Goal: Task Accomplishment & Management: Use online tool/utility

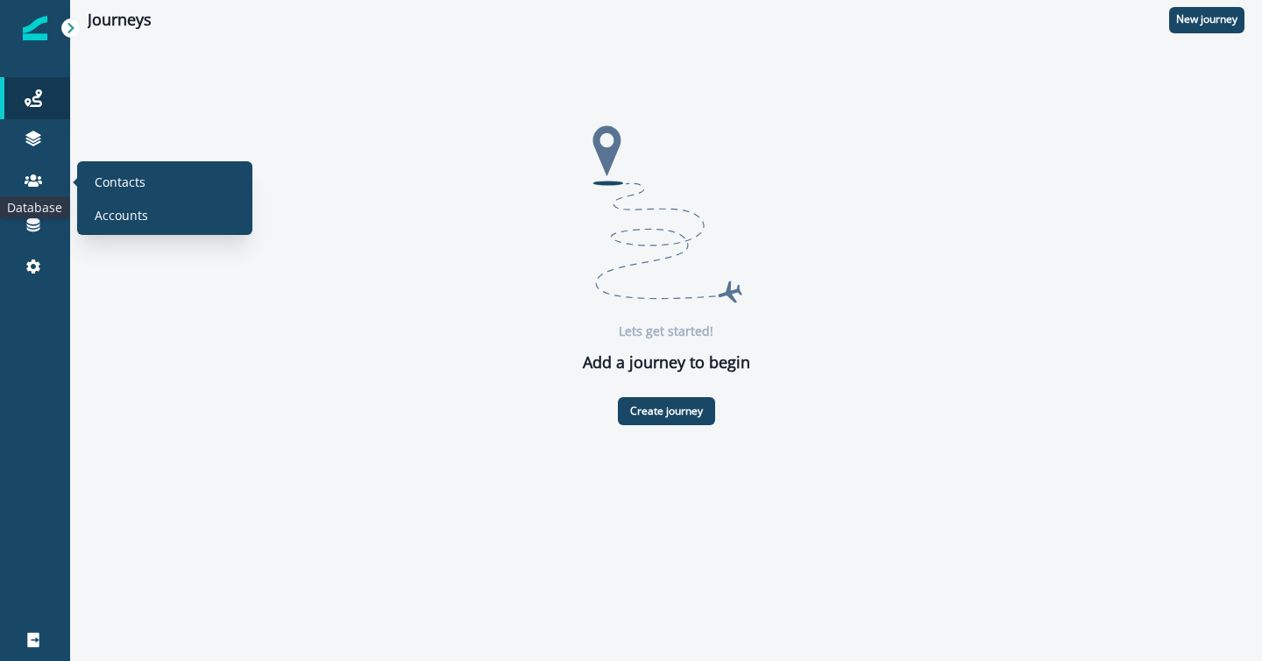
click at [32, 186] on icon at bounding box center [34, 180] width 18 height 12
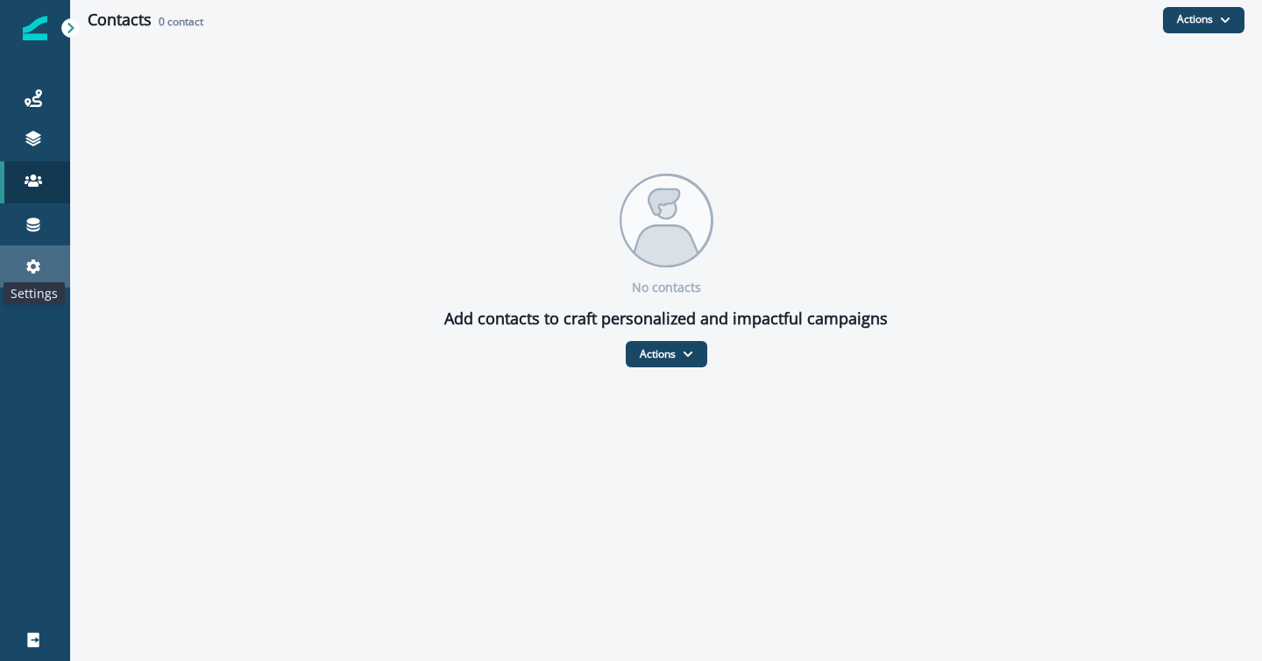
click at [25, 259] on icon at bounding box center [34, 267] width 18 height 18
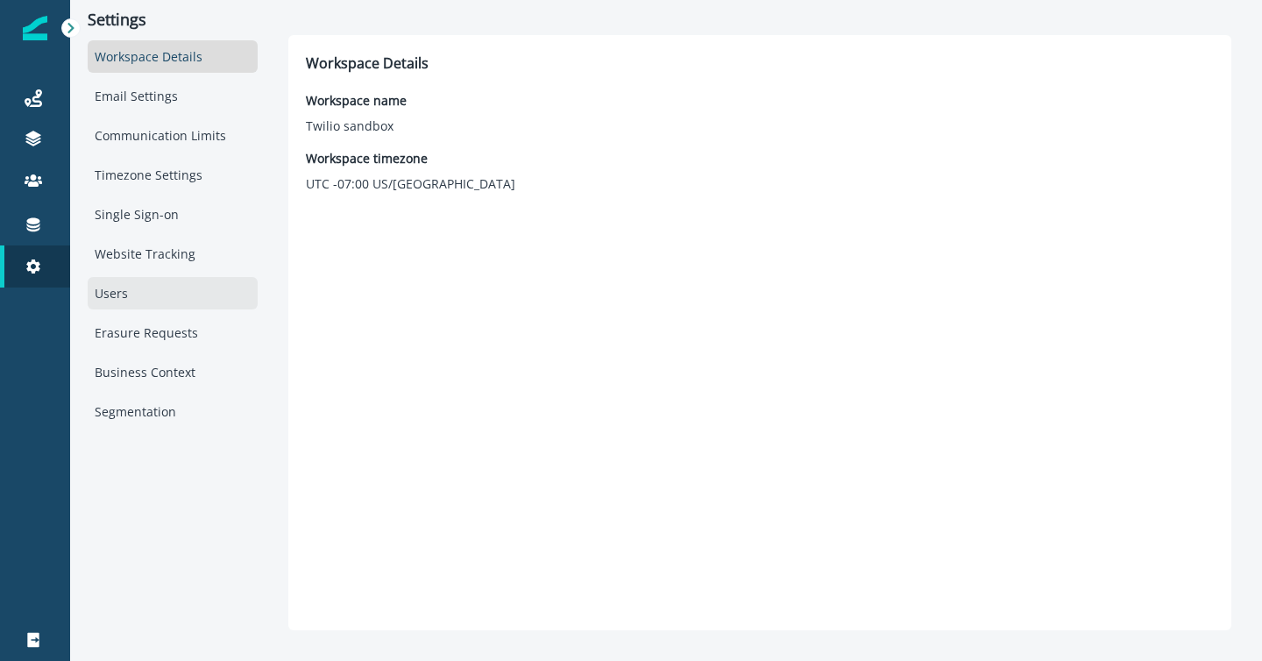
click at [110, 295] on div "Users" at bounding box center [173, 293] width 170 height 32
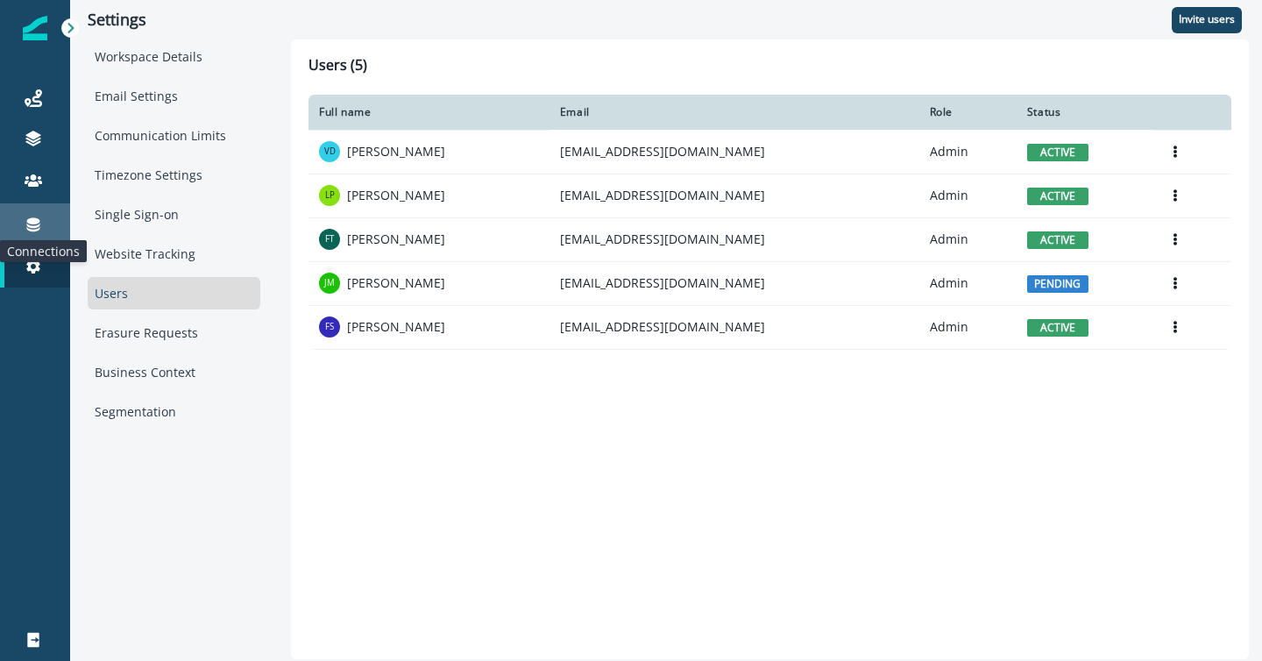
click at [33, 225] on icon at bounding box center [34, 225] width 18 height 18
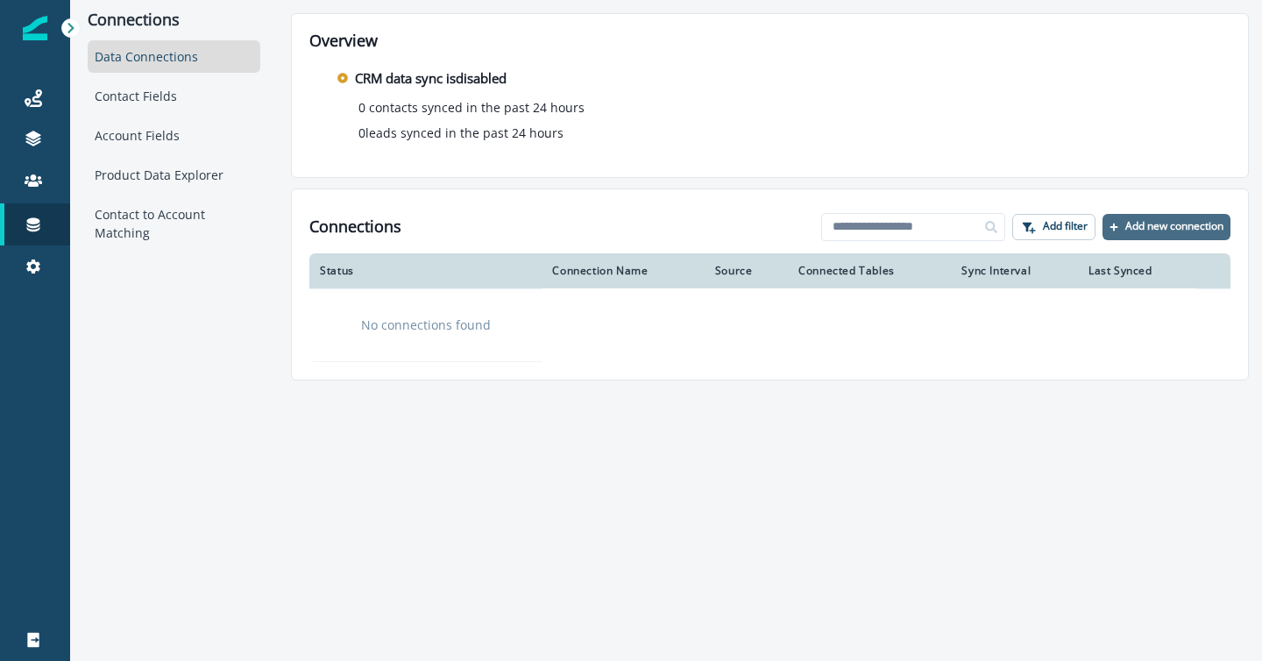
click at [1191, 220] on p "Add new connection" at bounding box center [1174, 226] width 98 height 12
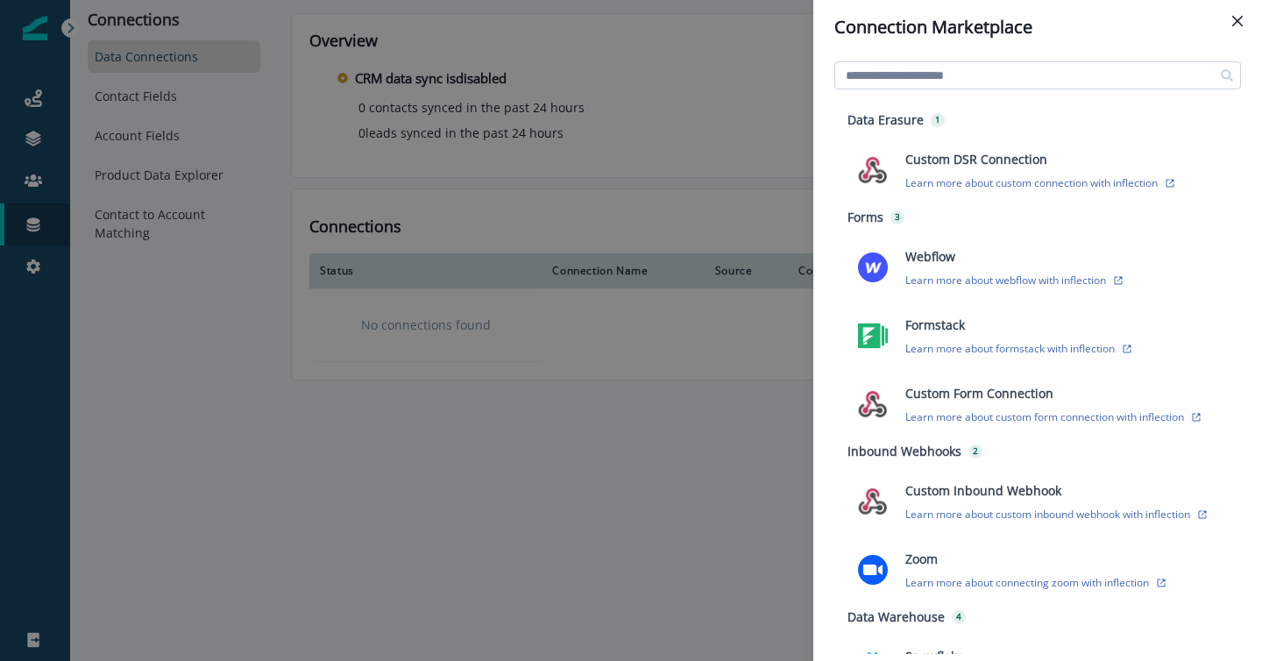
click at [910, 66] on input at bounding box center [1037, 75] width 407 height 28
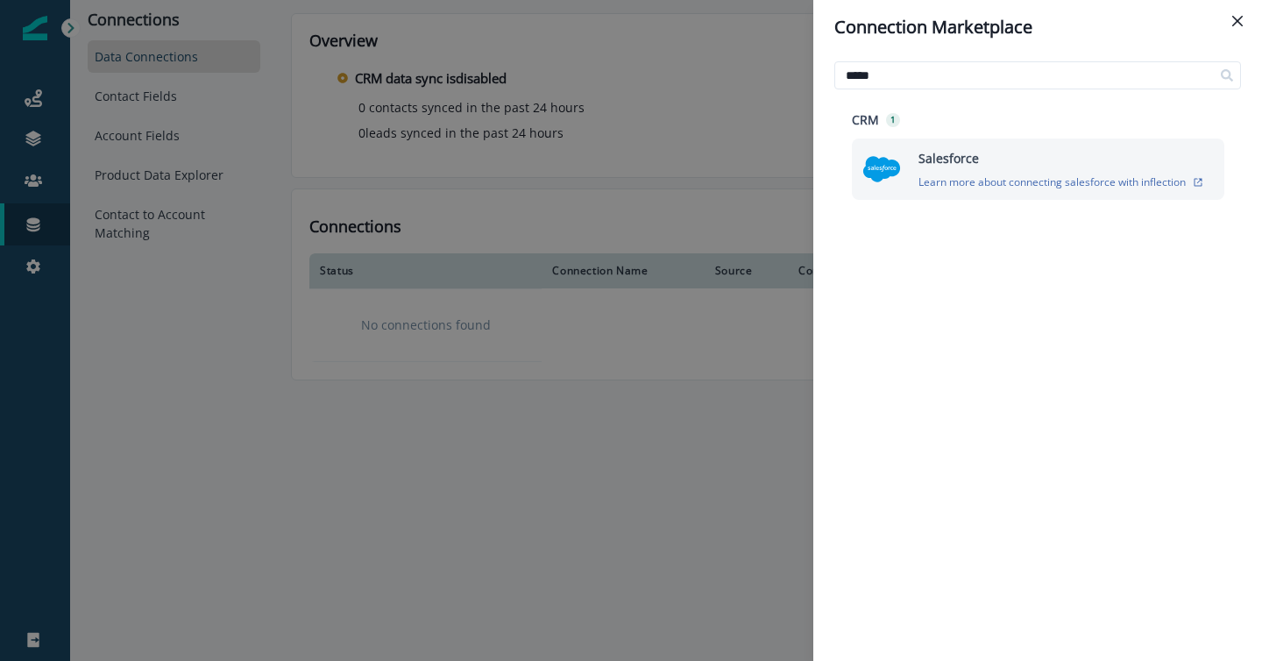
type input "*****"
click at [864, 163] on img at bounding box center [881, 169] width 39 height 39
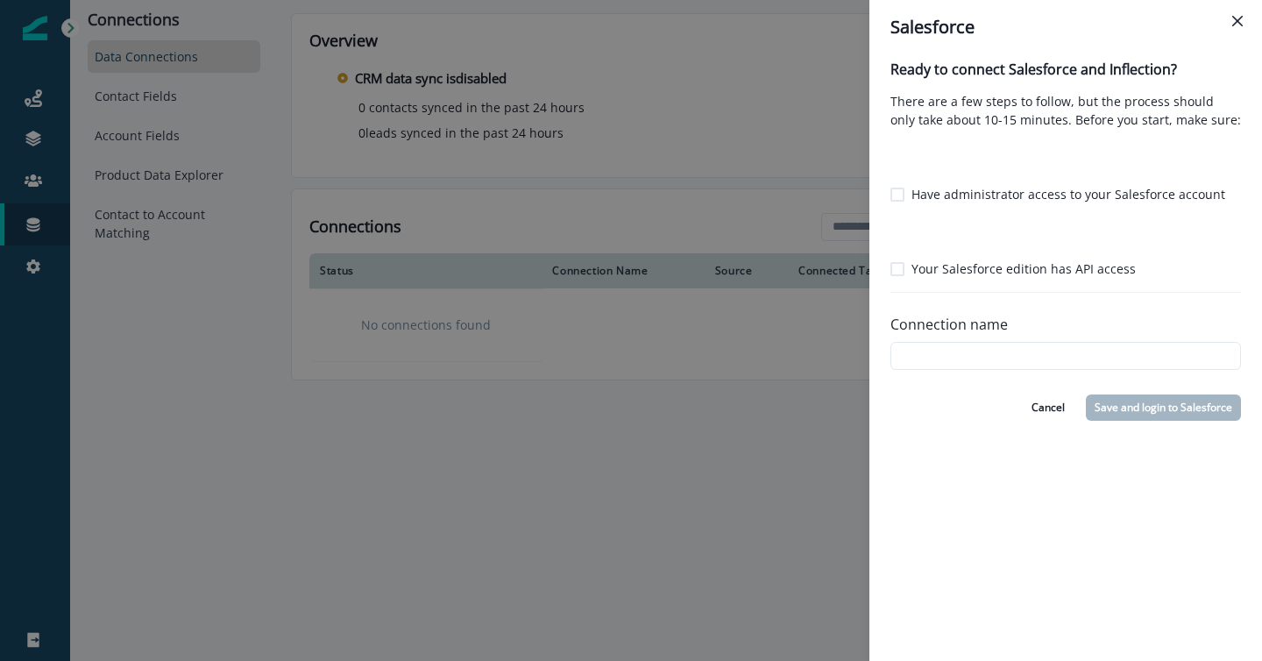
click at [895, 190] on span at bounding box center [898, 195] width 14 height 14
click at [895, 268] on span at bounding box center [898, 269] width 14 height 14
click at [943, 360] on input "Connection name" at bounding box center [1066, 356] width 351 height 28
type input "*********"
click at [1118, 405] on button "Save and login to Salesforce" at bounding box center [1163, 407] width 155 height 26
